Goal: Information Seeking & Learning: Check status

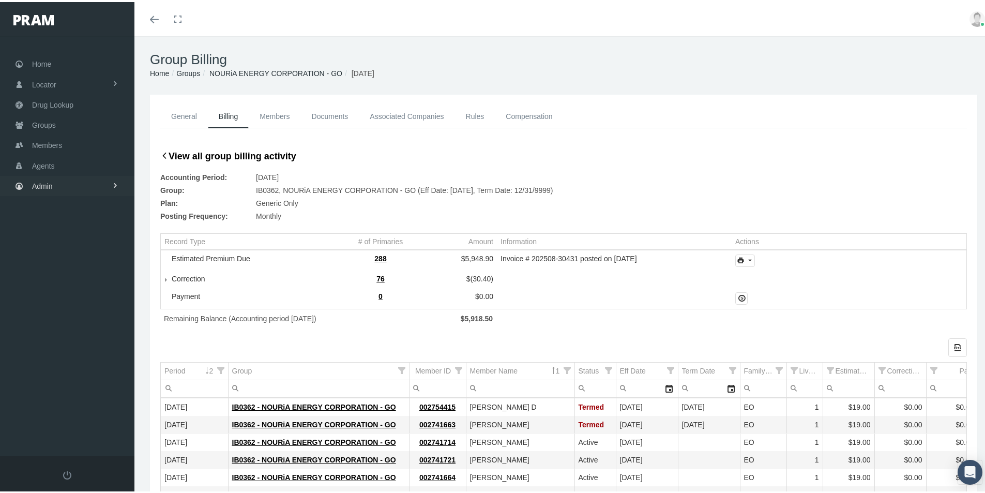
click at [45, 184] on span "Admin" at bounding box center [42, 184] width 21 height 20
click at [55, 268] on span "Group Billing" at bounding box center [62, 264] width 41 height 18
click at [74, 287] on span "Billing Activity By Group" at bounding box center [78, 286] width 77 height 18
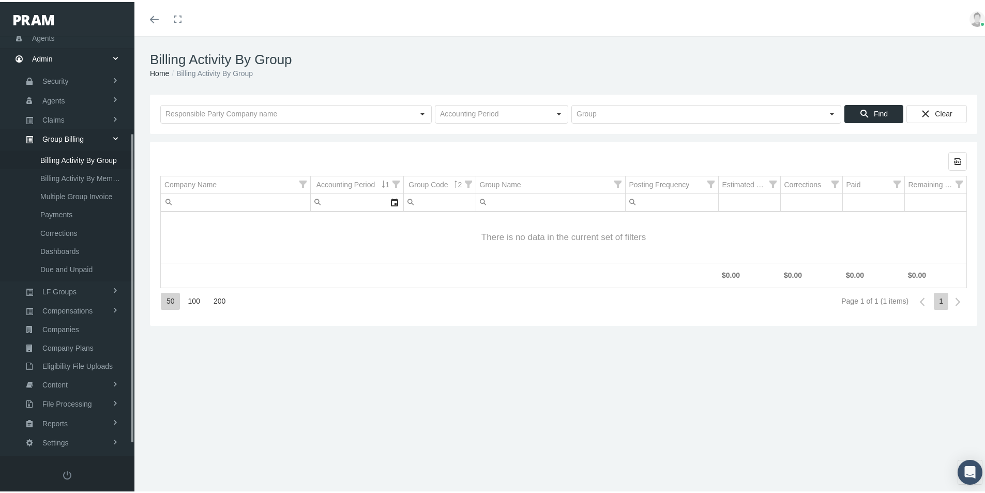
scroll to position [147, 0]
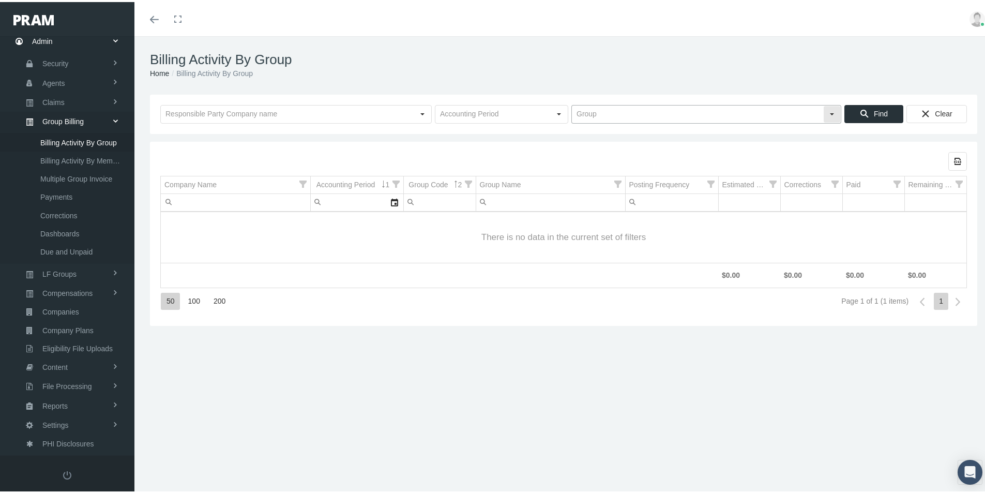
click at [572, 110] on input "text" at bounding box center [697, 112] width 251 height 18
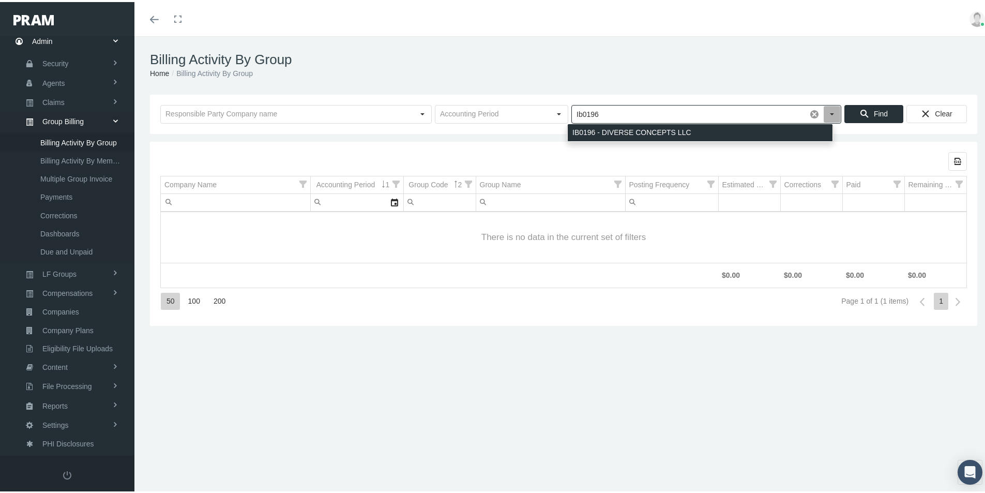
click at [605, 129] on div "IB0196 - DIVERSE CONCEPTS LLC" at bounding box center [700, 130] width 265 height 17
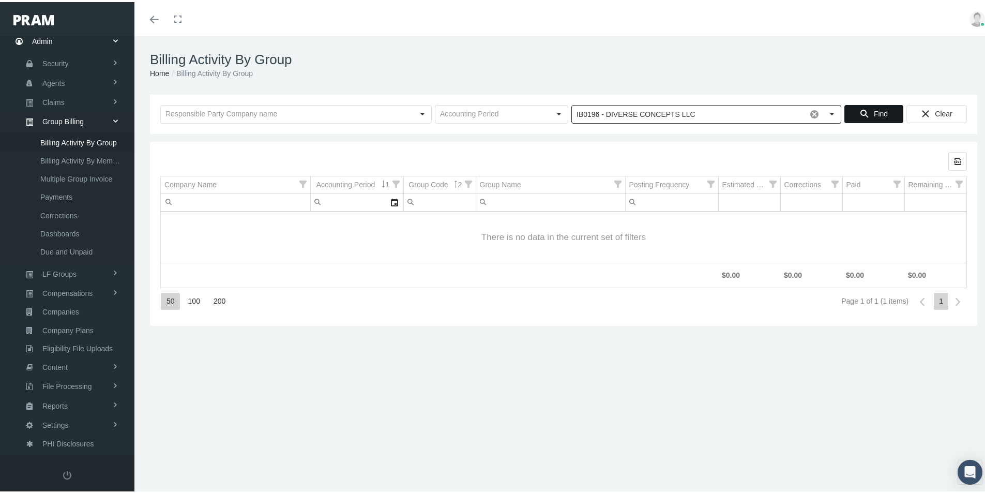
type input "IB0196 - DIVERSE CONCEPTS LLC"
click at [874, 111] on span "Find" at bounding box center [881, 112] width 14 height 8
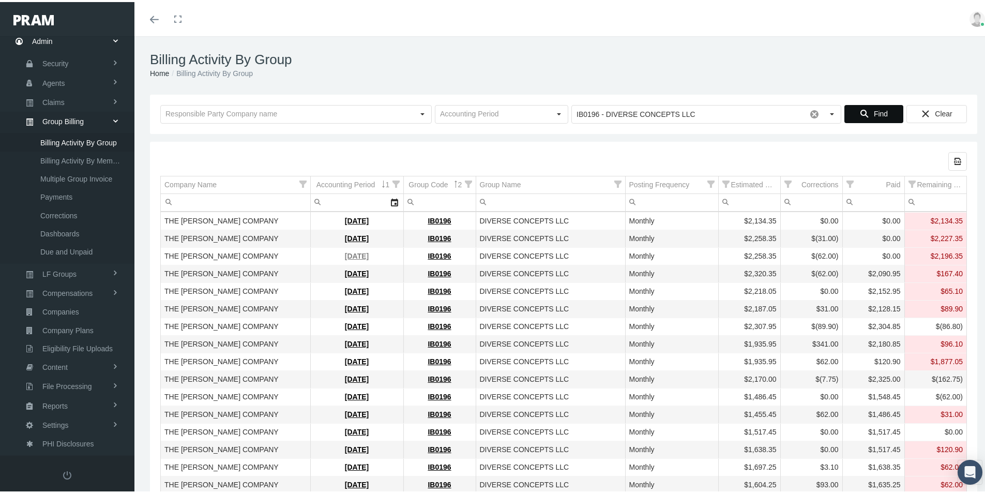
click at [348, 254] on link "[DATE]" at bounding box center [357, 254] width 24 height 8
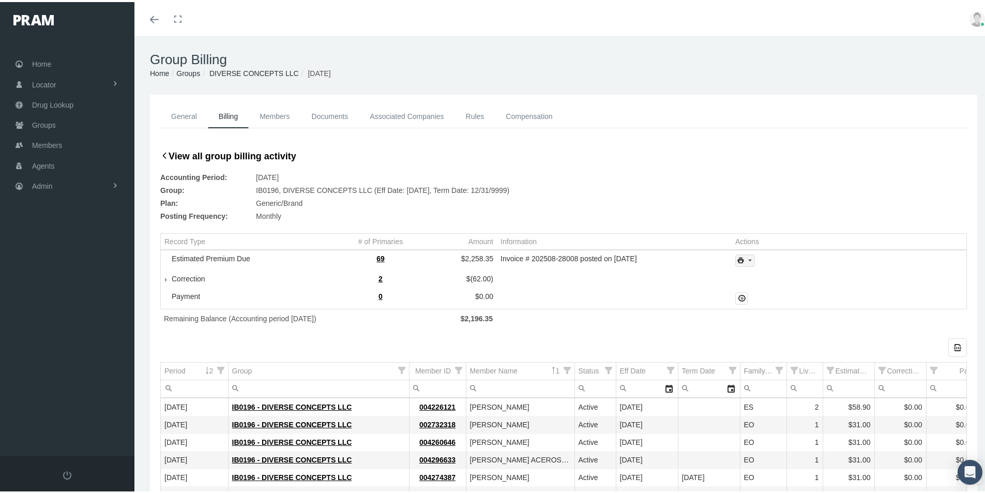
click at [746, 256] on icon "print" at bounding box center [749, 258] width 9 height 9
click at [764, 294] on div "Invoice Details" at bounding box center [773, 292] width 81 height 17
click at [39, 183] on span "Admin" at bounding box center [42, 184] width 21 height 20
click at [53, 266] on span "Group Billing" at bounding box center [62, 264] width 41 height 18
click at [79, 285] on span "Billing Activity By Group" at bounding box center [78, 286] width 77 height 18
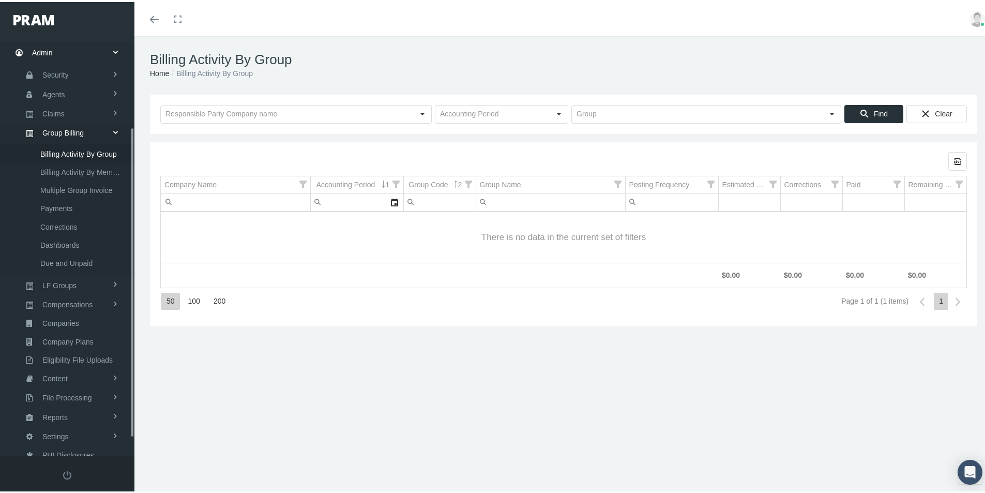
scroll to position [147, 0]
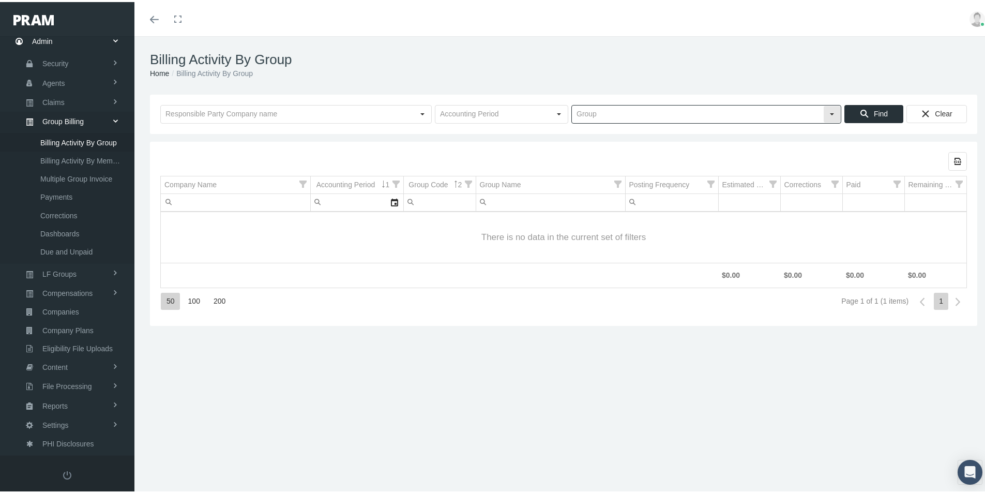
click at [579, 110] on input "text" at bounding box center [697, 112] width 251 height 18
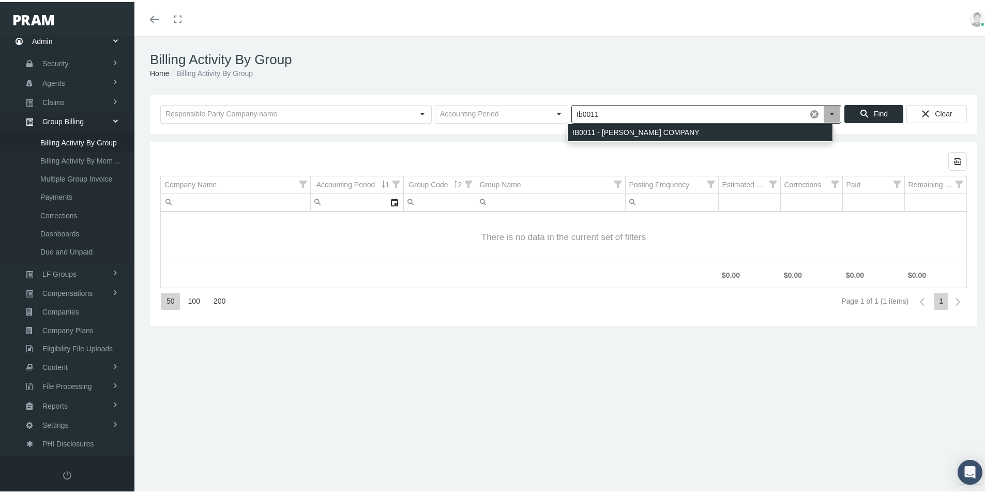
click at [581, 130] on div "IB0011 - ANTHONY MARANO COMPANY" at bounding box center [700, 130] width 265 height 17
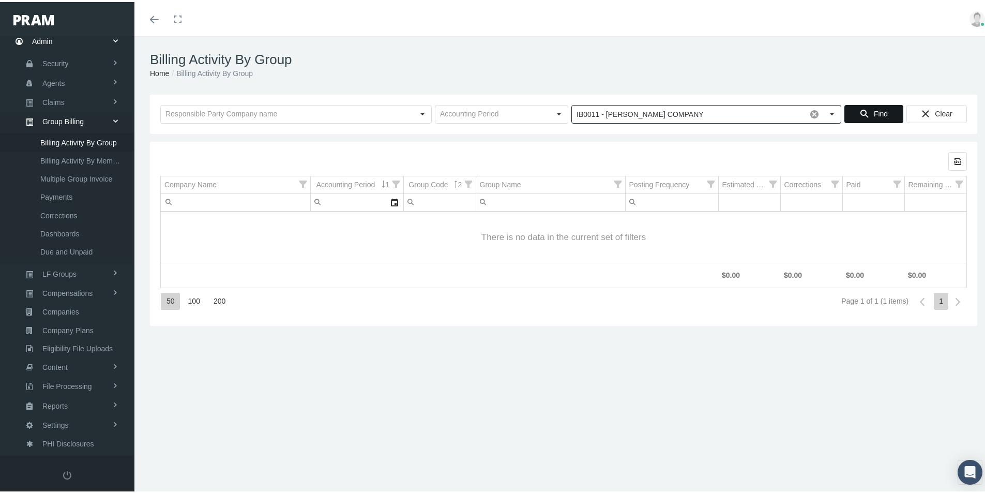
type input "IB0011 - ANTHONY MARANO COMPANY"
drag, startPoint x: 868, startPoint y: 111, endPoint x: 859, endPoint y: 116, distance: 10.9
click at [874, 111] on span "Find" at bounding box center [881, 112] width 14 height 8
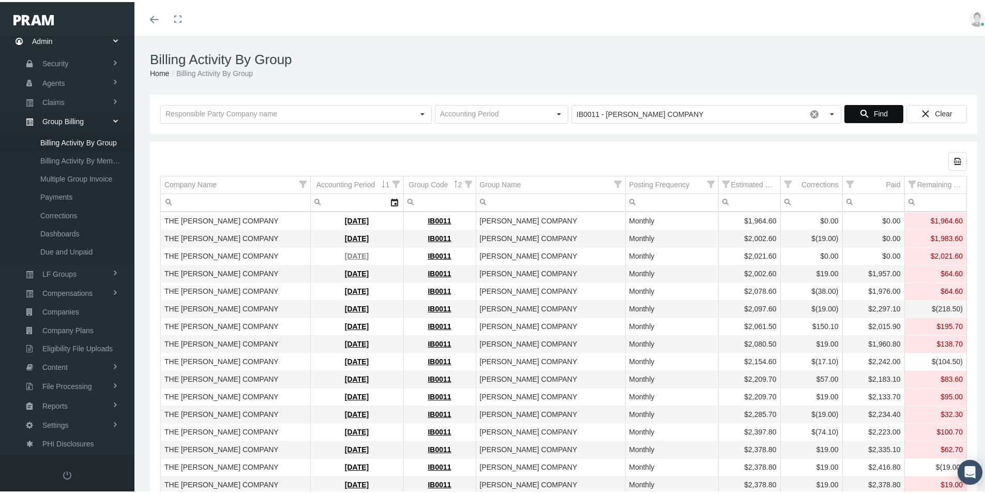
click at [345, 254] on link "[DATE]" at bounding box center [357, 254] width 24 height 8
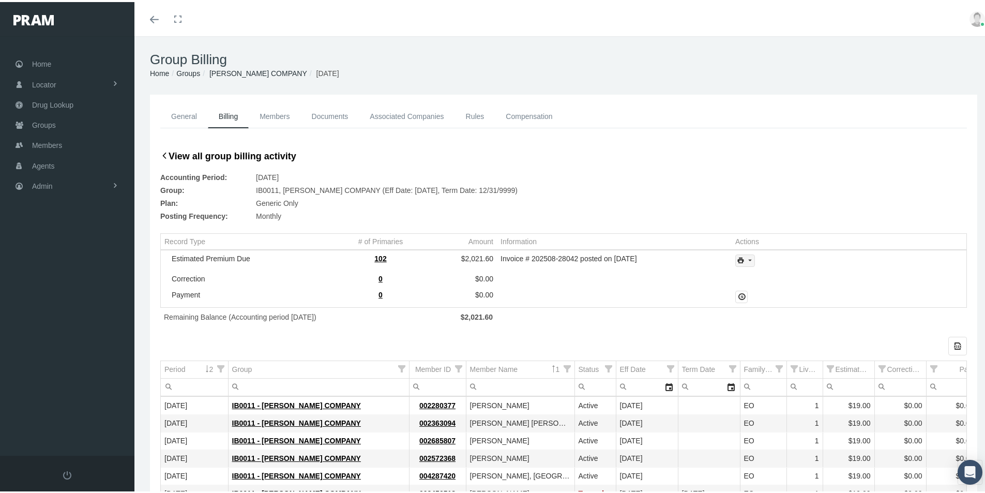
click at [748, 260] on icon "print" at bounding box center [749, 258] width 9 height 9
click at [789, 292] on div "Invoice Details" at bounding box center [773, 292] width 81 height 17
drag, startPoint x: 388, startPoint y: 339, endPoint x: 396, endPoint y: 339, distance: 7.8
click at [388, 339] on div "Export all data to Excel" at bounding box center [563, 344] width 807 height 19
click at [40, 183] on span "Admin" at bounding box center [42, 184] width 21 height 20
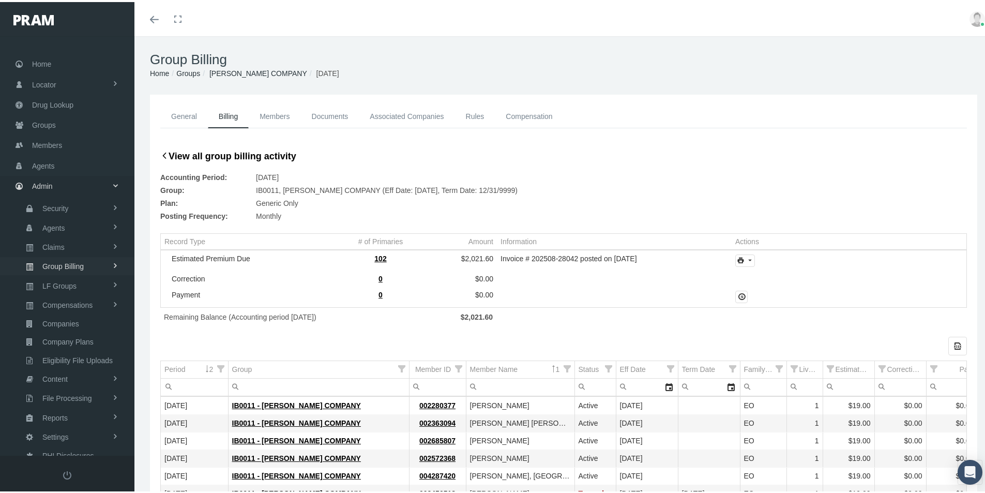
click at [49, 263] on span "Group Billing" at bounding box center [62, 264] width 41 height 18
click at [72, 287] on span "Billing Activity By Group" at bounding box center [78, 286] width 77 height 18
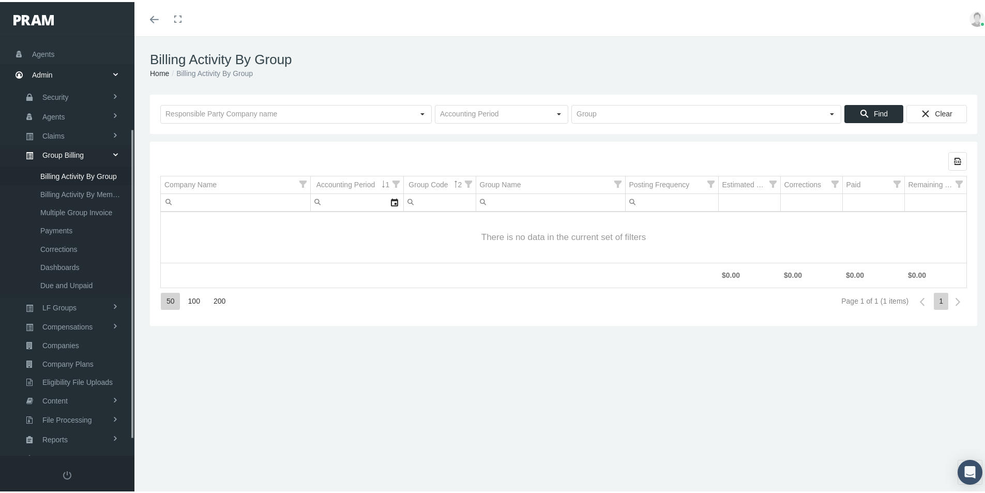
scroll to position [147, 0]
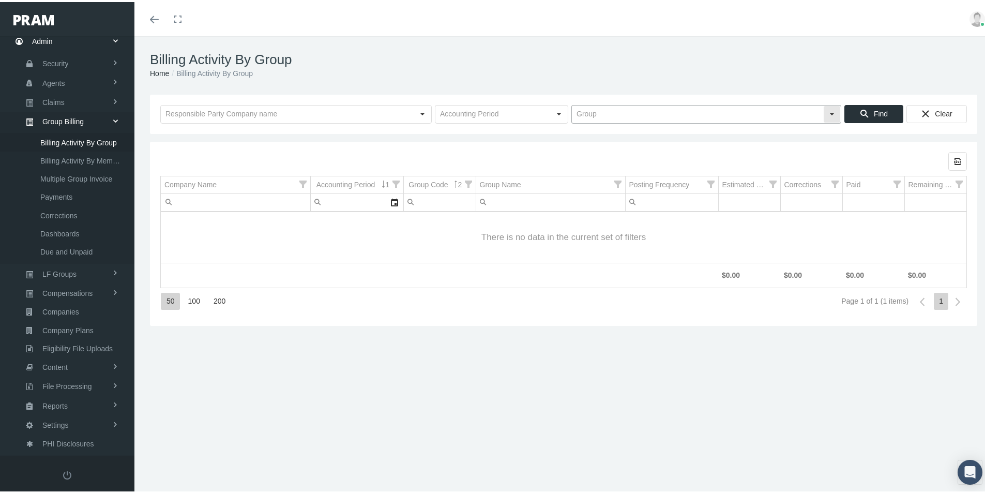
click at [578, 114] on input "text" at bounding box center [697, 112] width 251 height 18
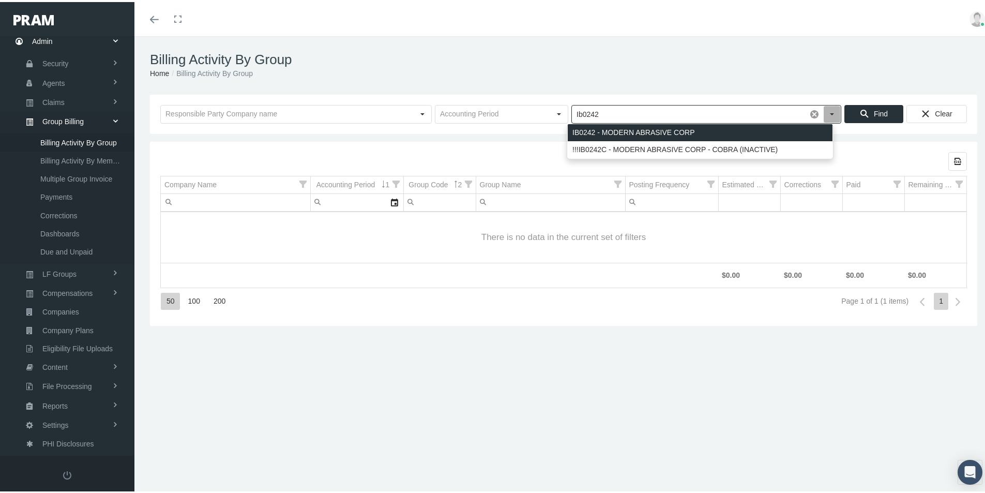
drag, startPoint x: 590, startPoint y: 129, endPoint x: 583, endPoint y: 141, distance: 13.9
click at [589, 130] on div "IB0242 - MODERN ABRASIVE CORP" at bounding box center [700, 130] width 265 height 17
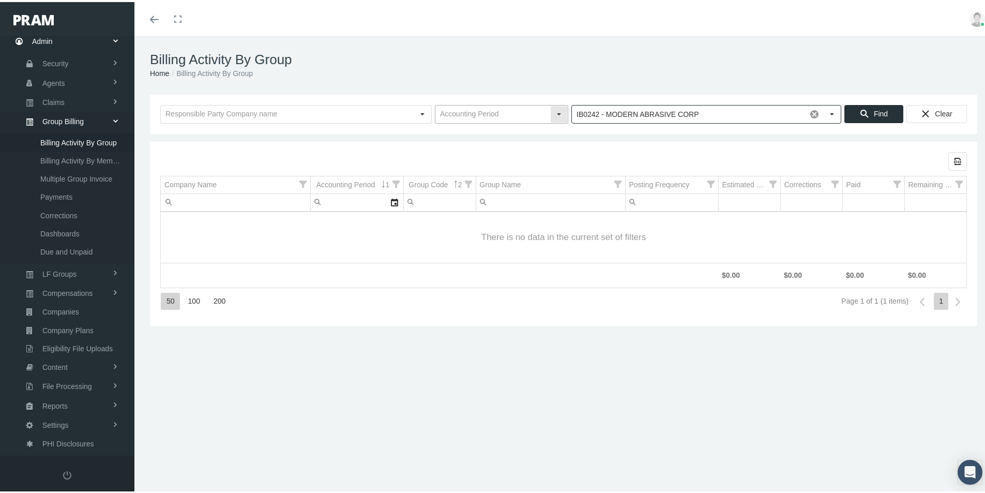
type input "IB0242 - MODERN ABRASIVE CORP"
click at [468, 119] on input "text" at bounding box center [492, 112] width 115 height 18
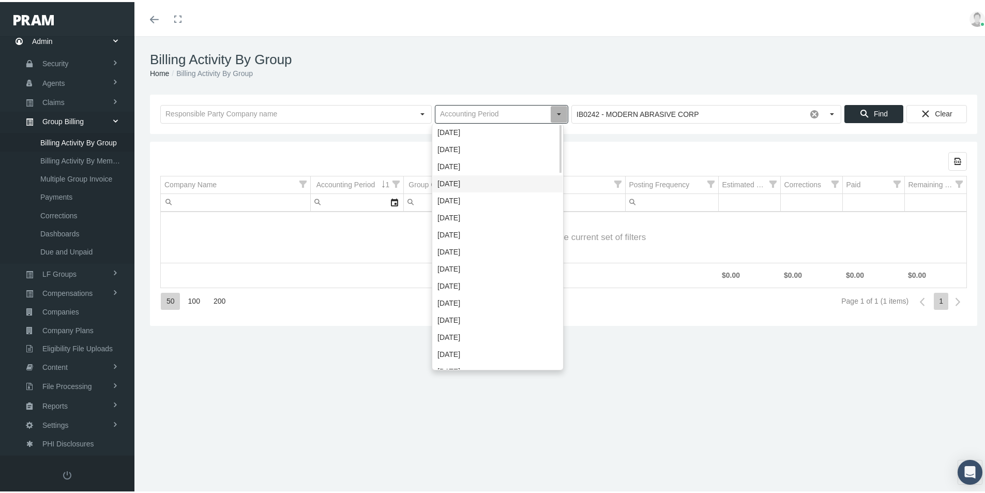
click at [447, 182] on div "[DATE]" at bounding box center [498, 181] width 130 height 17
type input "[DATE]"
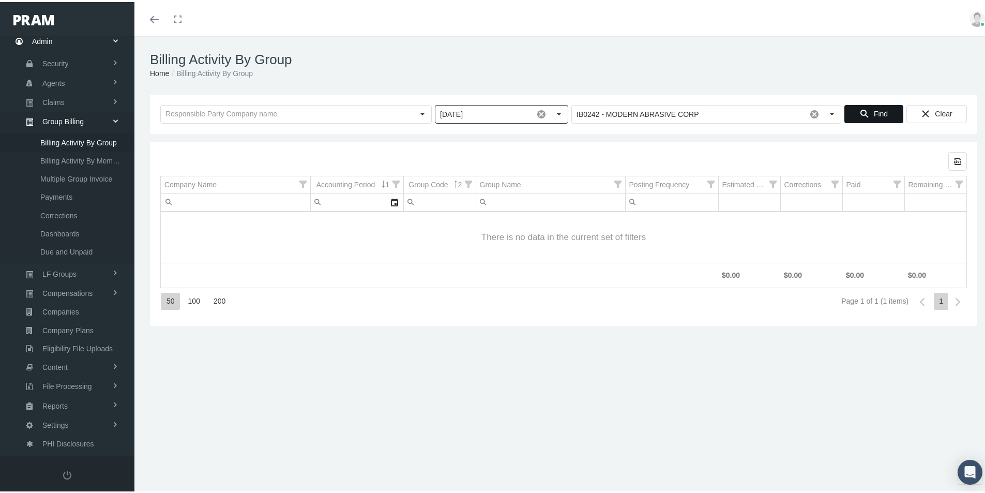
click at [874, 112] on span "Find" at bounding box center [881, 112] width 14 height 8
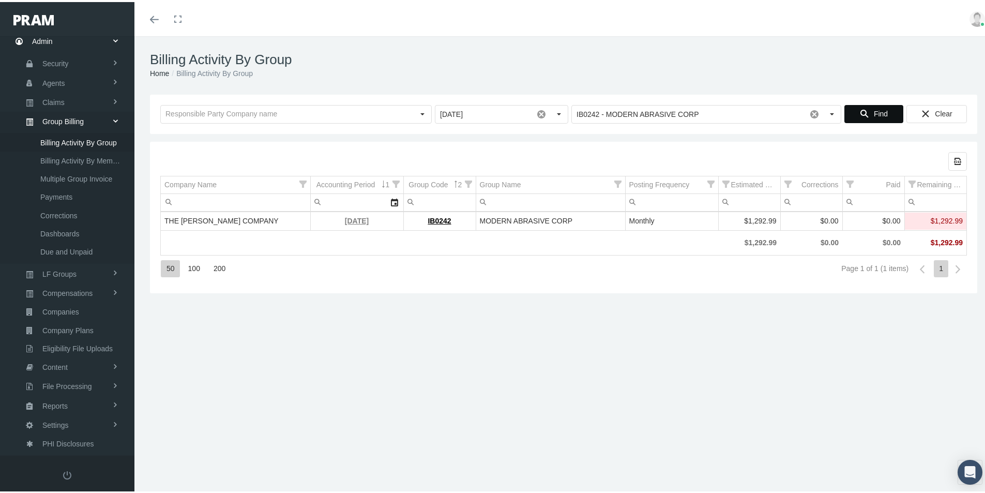
click at [350, 218] on link "[DATE]" at bounding box center [357, 219] width 24 height 8
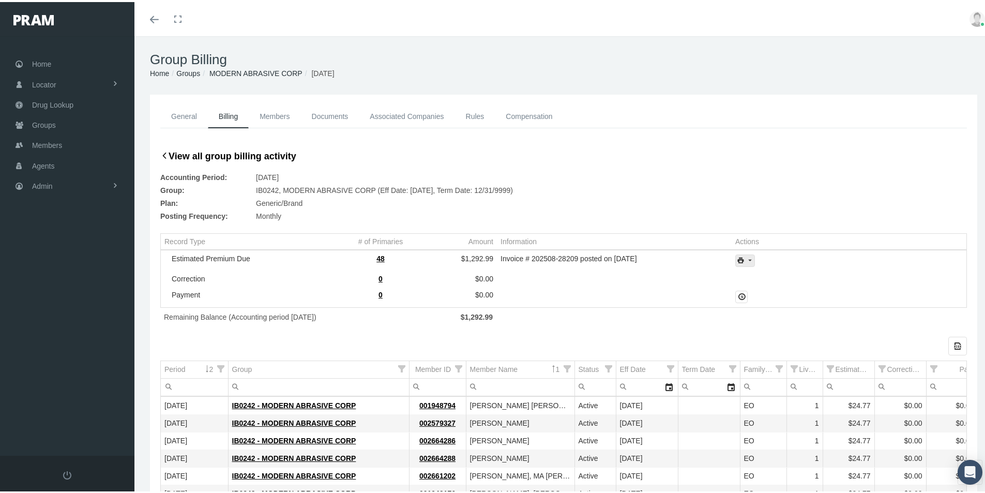
click at [749, 259] on icon "print" at bounding box center [749, 258] width 9 height 9
click at [774, 293] on div "Invoice Details" at bounding box center [773, 292] width 81 height 17
click at [37, 179] on span "Admin" at bounding box center [42, 184] width 21 height 20
click at [59, 266] on span "Group Billing" at bounding box center [62, 264] width 41 height 18
click at [62, 286] on span "Billing Activity By Group" at bounding box center [78, 286] width 77 height 18
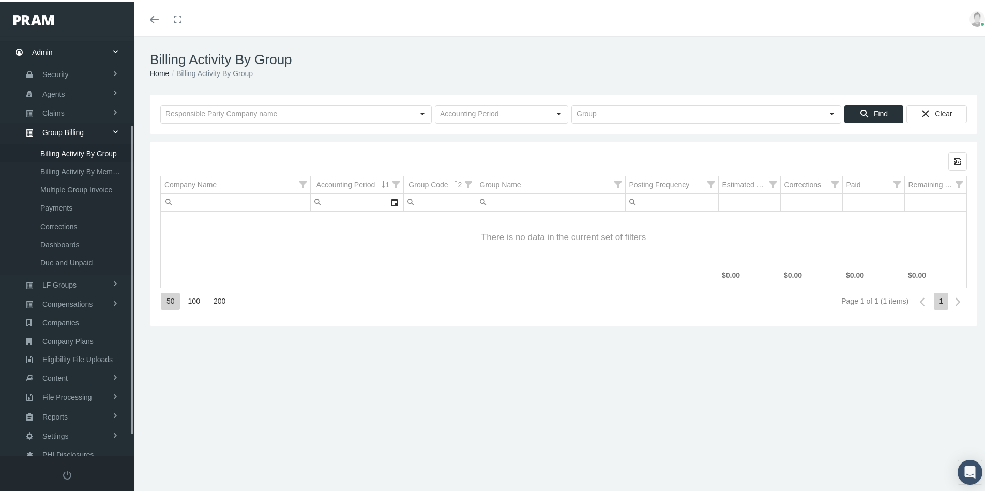
scroll to position [147, 0]
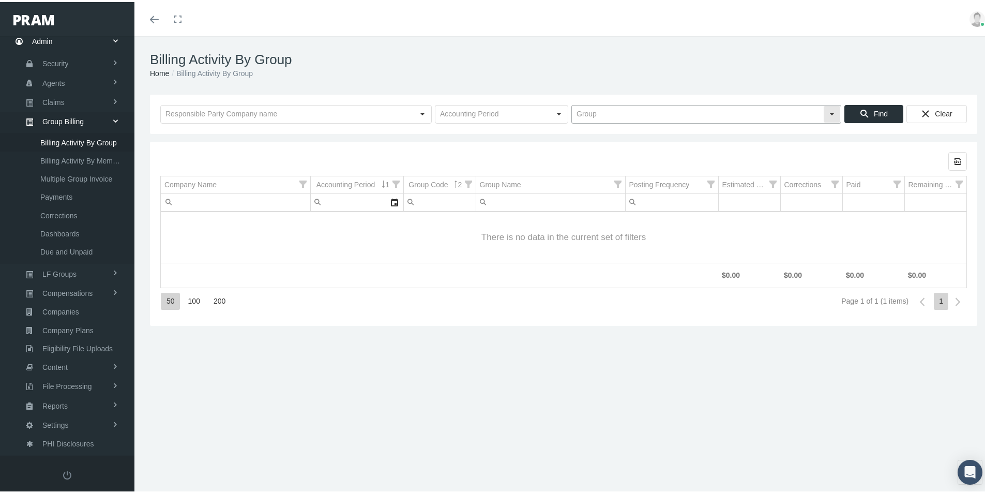
click at [575, 115] on input "text" at bounding box center [697, 112] width 251 height 18
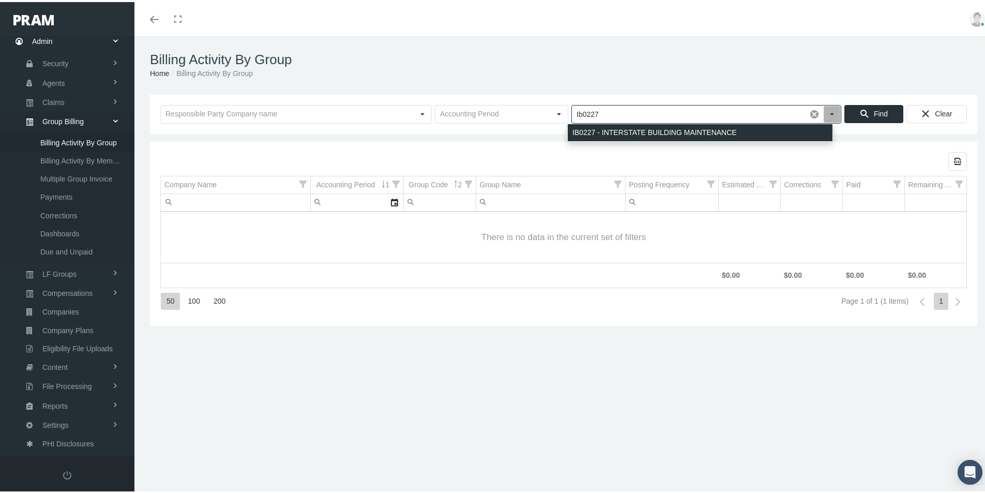
click at [588, 129] on div "IB0227 - INTERSTATE BUILDING MAINTENANCE" at bounding box center [700, 130] width 265 height 17
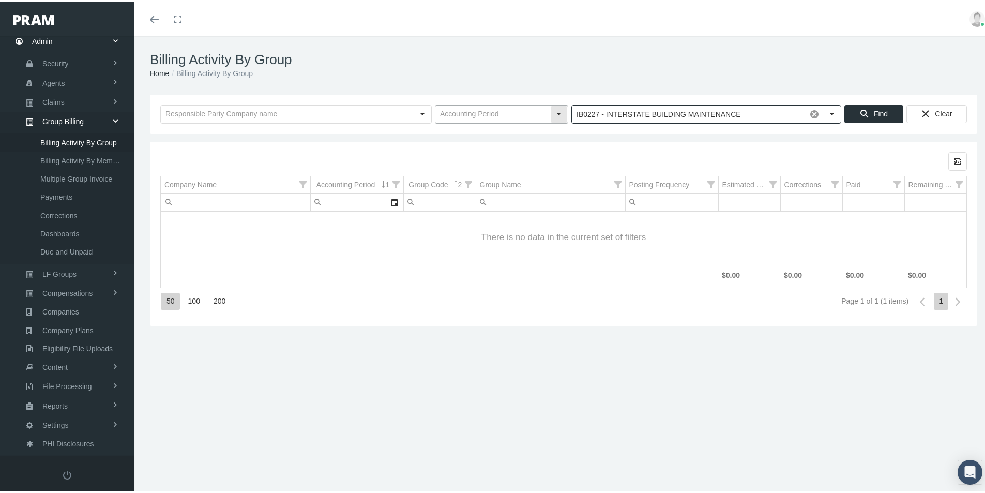
type input "IB0227 - INTERSTATE BUILDING MAINTENANCE"
click at [447, 115] on input "text" at bounding box center [492, 112] width 115 height 18
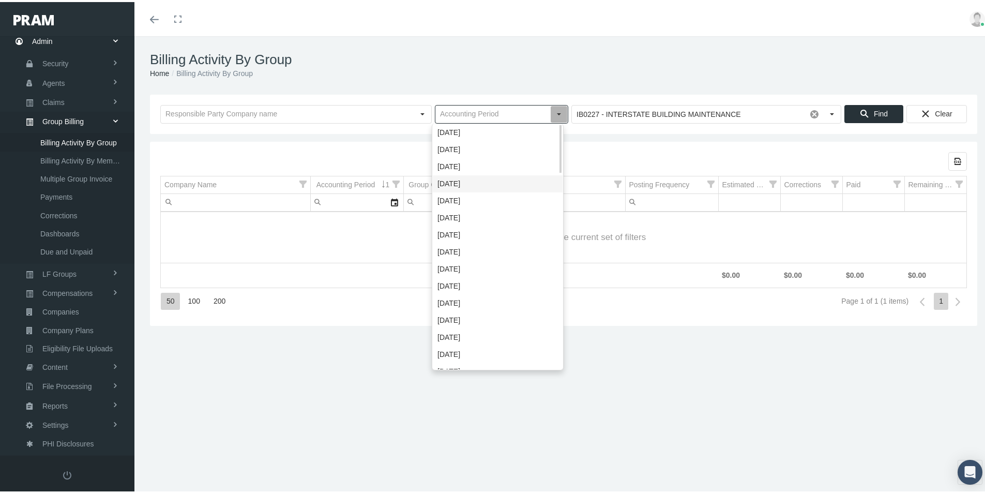
click at [443, 177] on div "[DATE]" at bounding box center [498, 181] width 130 height 17
type input "[DATE]"
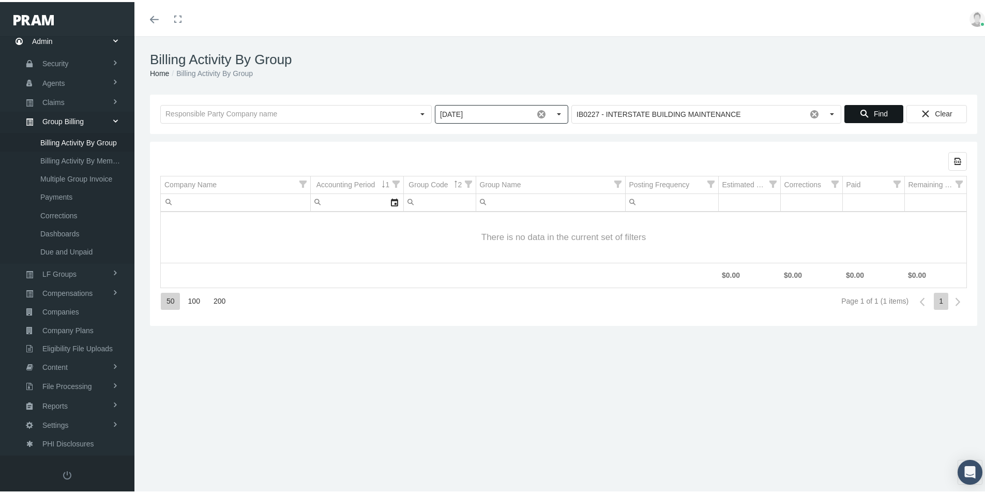
click at [874, 110] on span "Find" at bounding box center [881, 112] width 14 height 8
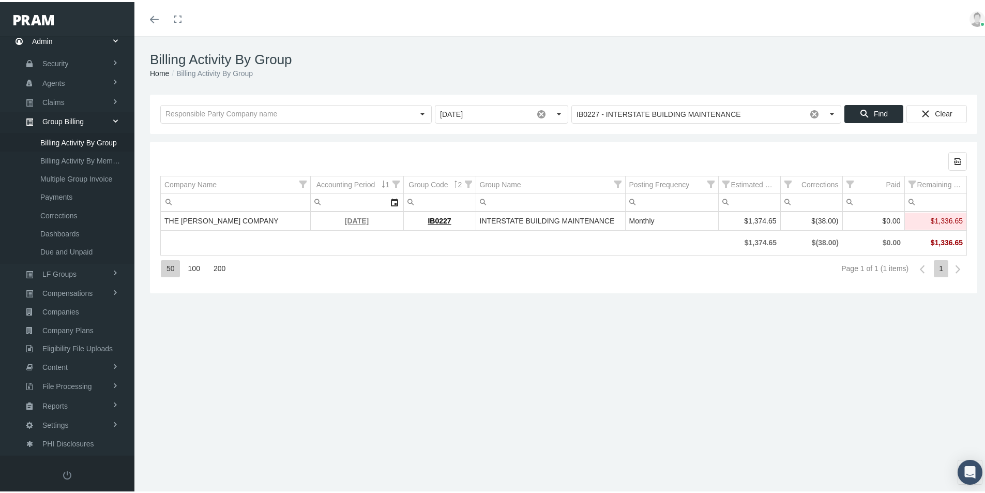
click at [349, 217] on link "[DATE]" at bounding box center [357, 219] width 24 height 8
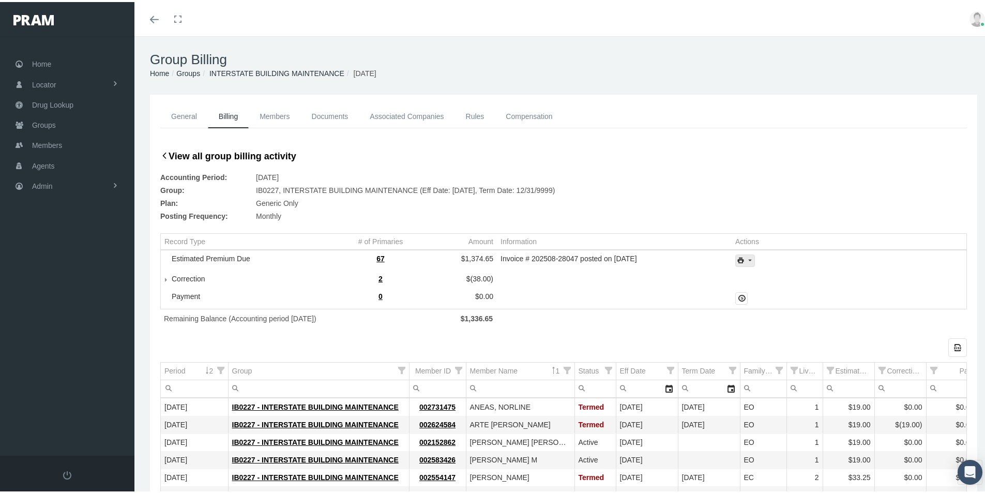
click at [749, 259] on icon "print" at bounding box center [749, 258] width 9 height 9
click at [761, 293] on div "Invoice Details" at bounding box center [773, 292] width 81 height 17
